Goal: Transaction & Acquisition: Purchase product/service

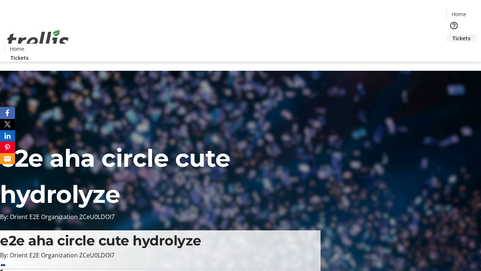
click at [452, 34] on span "Tickets" at bounding box center [461, 38] width 18 height 8
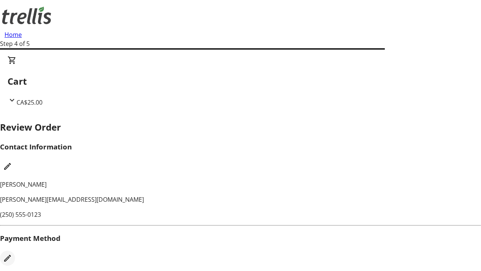
click at [12, 253] on mat-icon "Edit Payment Method" at bounding box center [7, 257] width 9 height 9
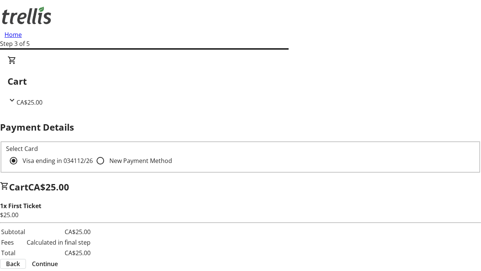
click at [93, 153] on input "New Payment Method" at bounding box center [100, 160] width 15 height 15
radio input "true"
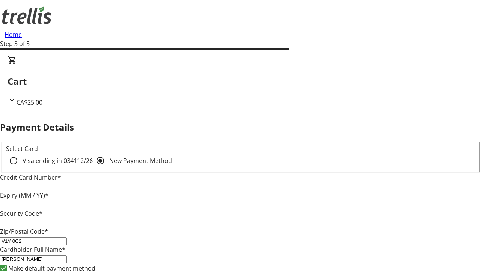
type input "V1Y 0C2"
